Goal: Information Seeking & Learning: Learn about a topic

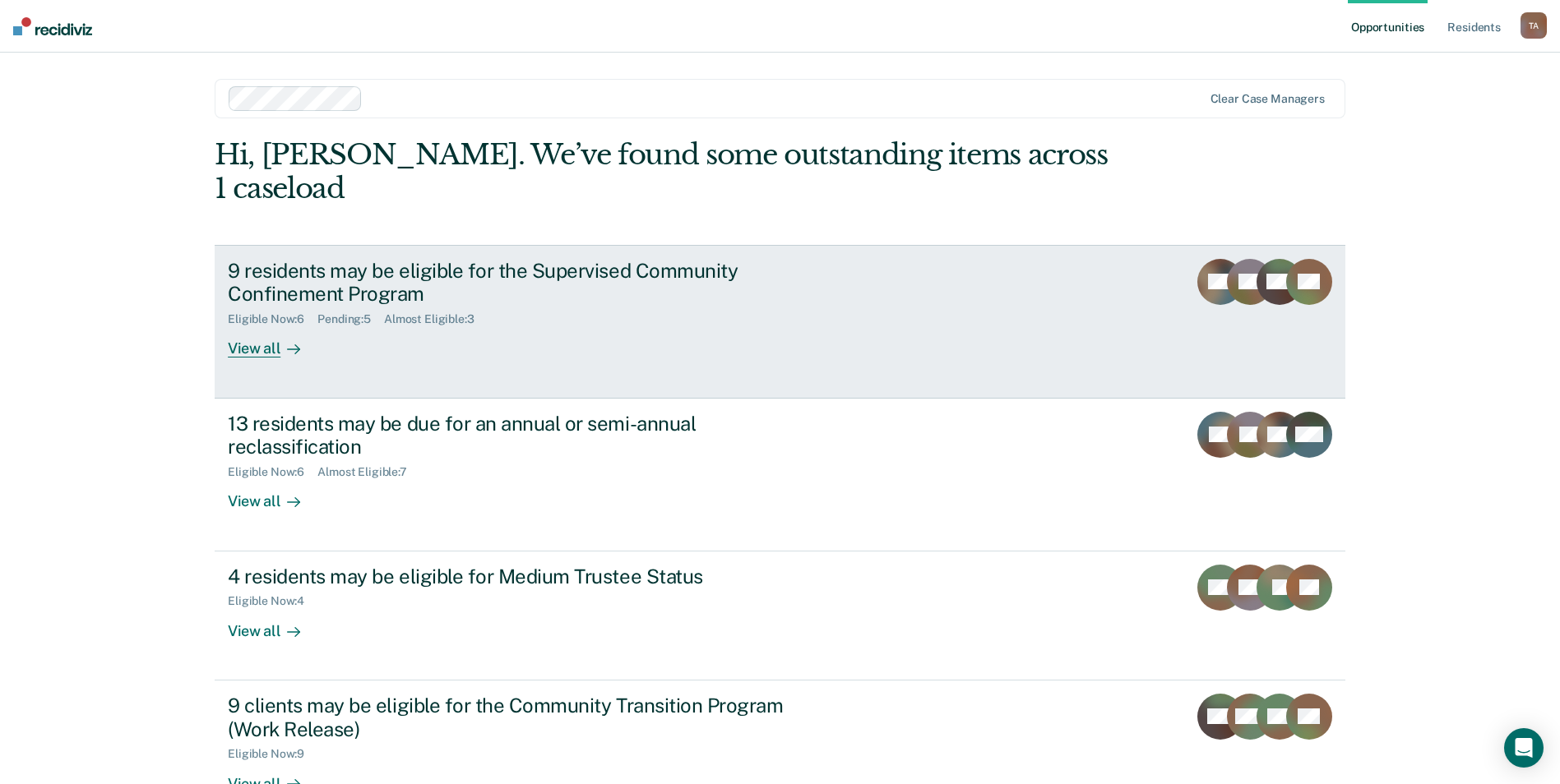
click at [260, 326] on div "View all" at bounding box center [273, 342] width 92 height 32
